Goal: Task Accomplishment & Management: Use online tool/utility

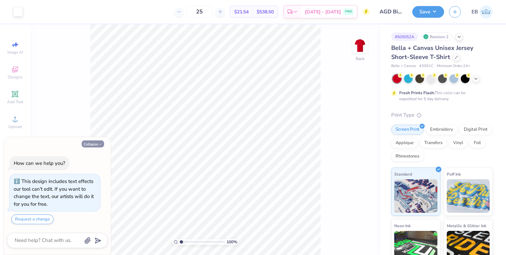
click at [98, 144] on icon "button" at bounding box center [100, 144] width 4 height 4
type textarea "x"
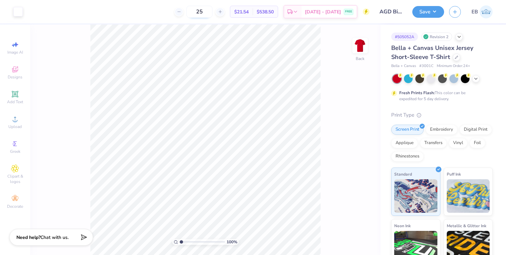
click at [211, 15] on input "25" at bounding box center [199, 12] width 26 height 12
type input "2"
type input "150"
click at [455, 56] on icon at bounding box center [456, 56] width 3 height 3
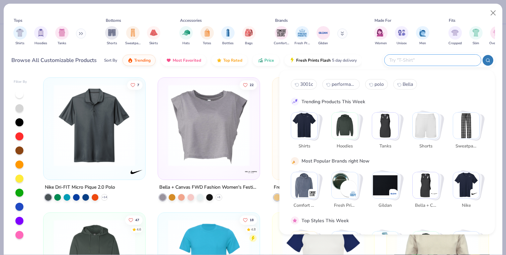
click at [437, 64] on input "text" at bounding box center [433, 60] width 88 height 8
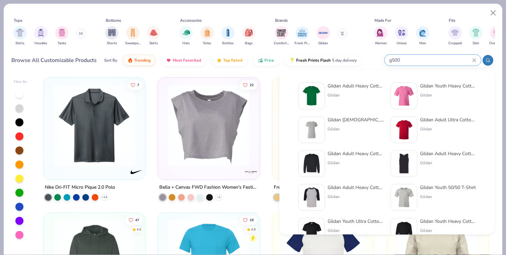
type input "g500"
click at [429, 125] on div "Gildan Adult Ultra Cotton 6 Oz. T-Shirt Gildan" at bounding box center [448, 129] width 56 height 27
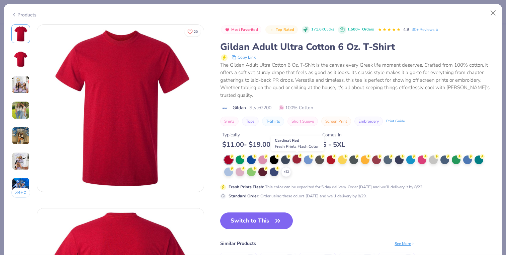
click at [297, 159] on div at bounding box center [297, 159] width 9 height 9
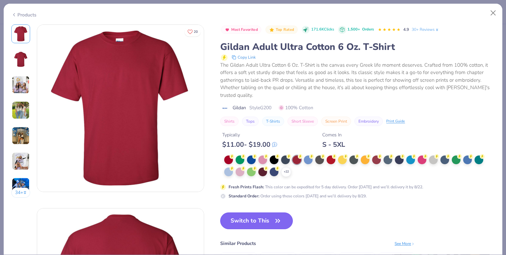
click at [255, 218] on button "Switch to This" at bounding box center [256, 220] width 73 height 17
